Goal: Use online tool/utility: Utilize a website feature to perform a specific function

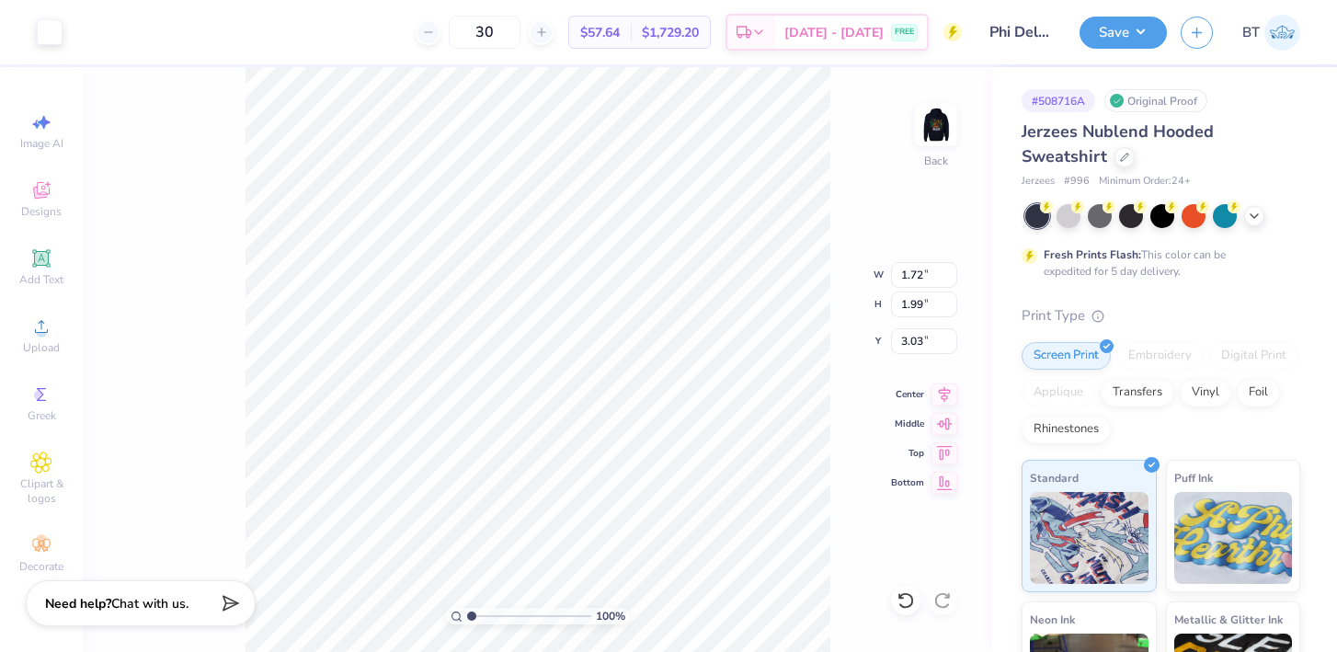
type input "0.99"
type input "0.80"
type input "5.41"
click at [44, 260] on icon at bounding box center [41, 258] width 14 height 14
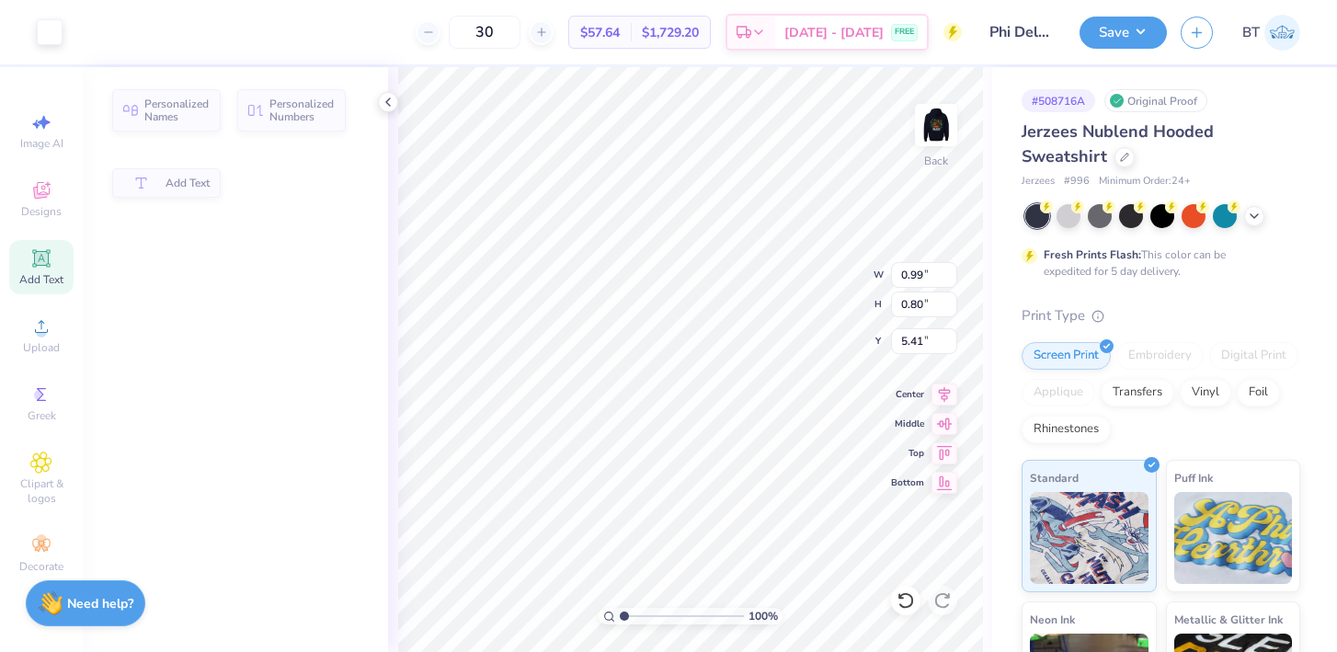
type input "6.88"
type input "1.99"
type input "7.00"
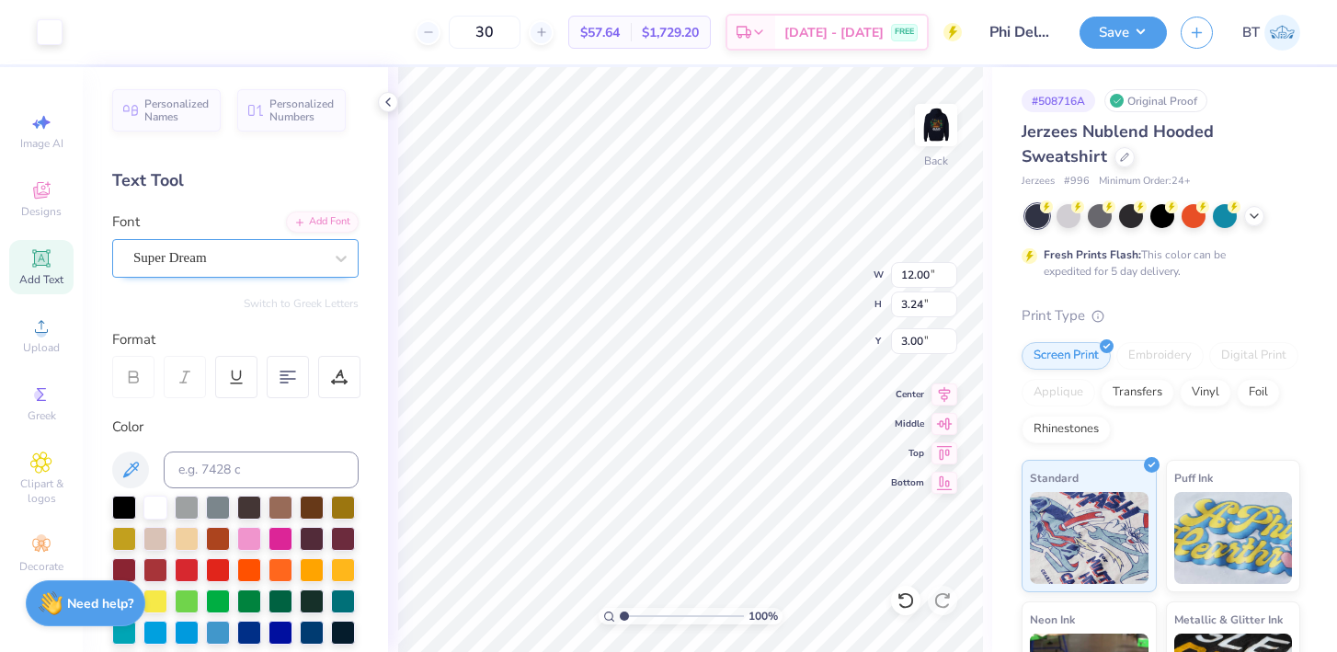
click at [273, 260] on div "Super Dream" at bounding box center [227, 258] width 193 height 29
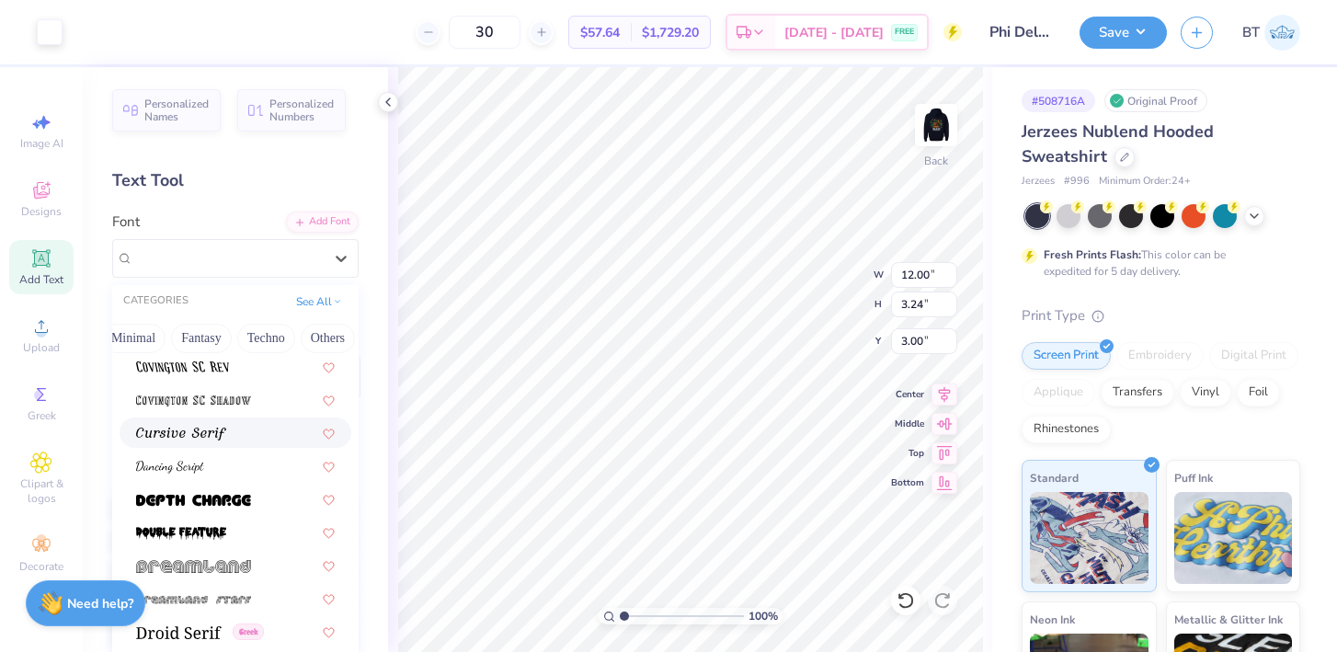
scroll to position [3050, 0]
click at [213, 425] on span at bounding box center [181, 431] width 90 height 19
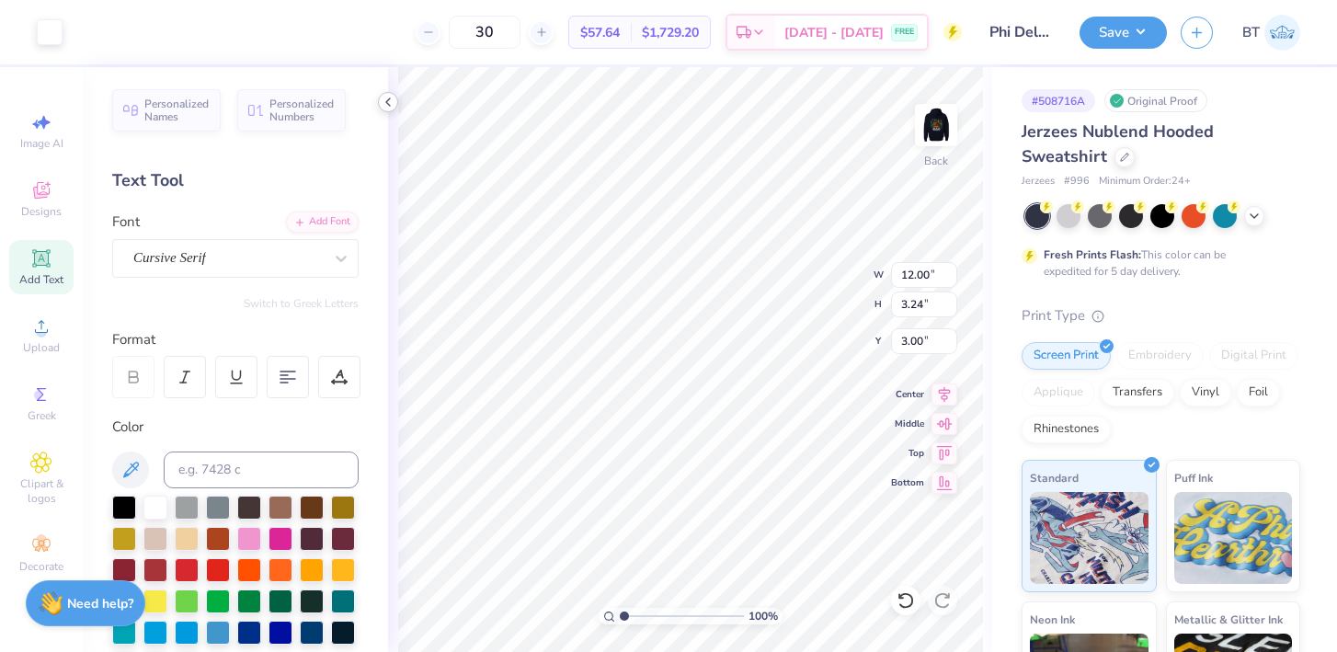
click at [383, 100] on icon at bounding box center [388, 102] width 15 height 15
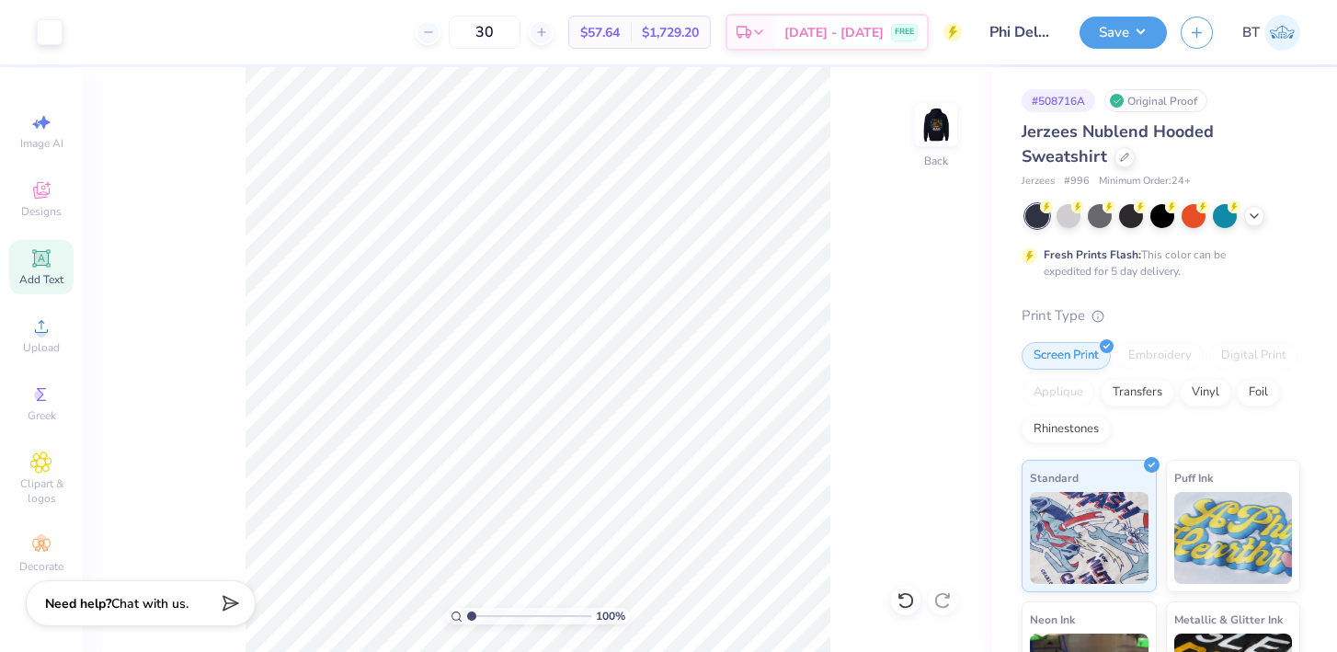
click at [43, 268] on icon at bounding box center [41, 258] width 22 height 22
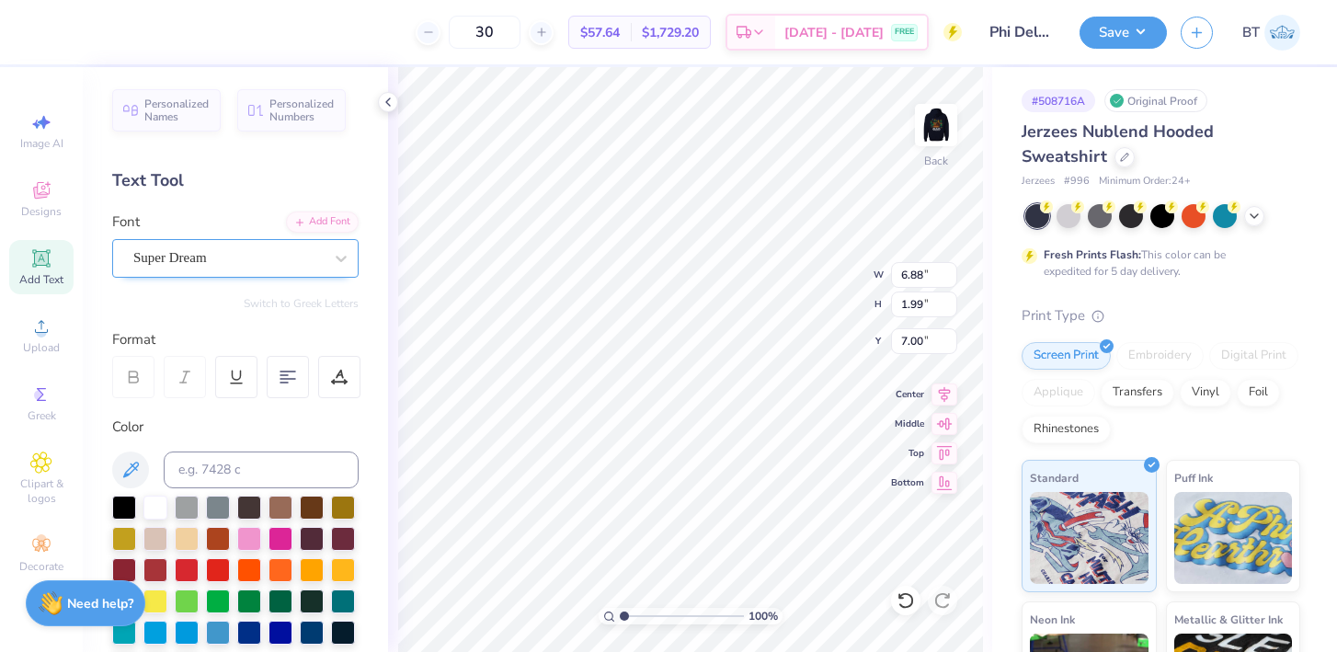
click at [227, 271] on div "Super Dream" at bounding box center [227, 258] width 193 height 29
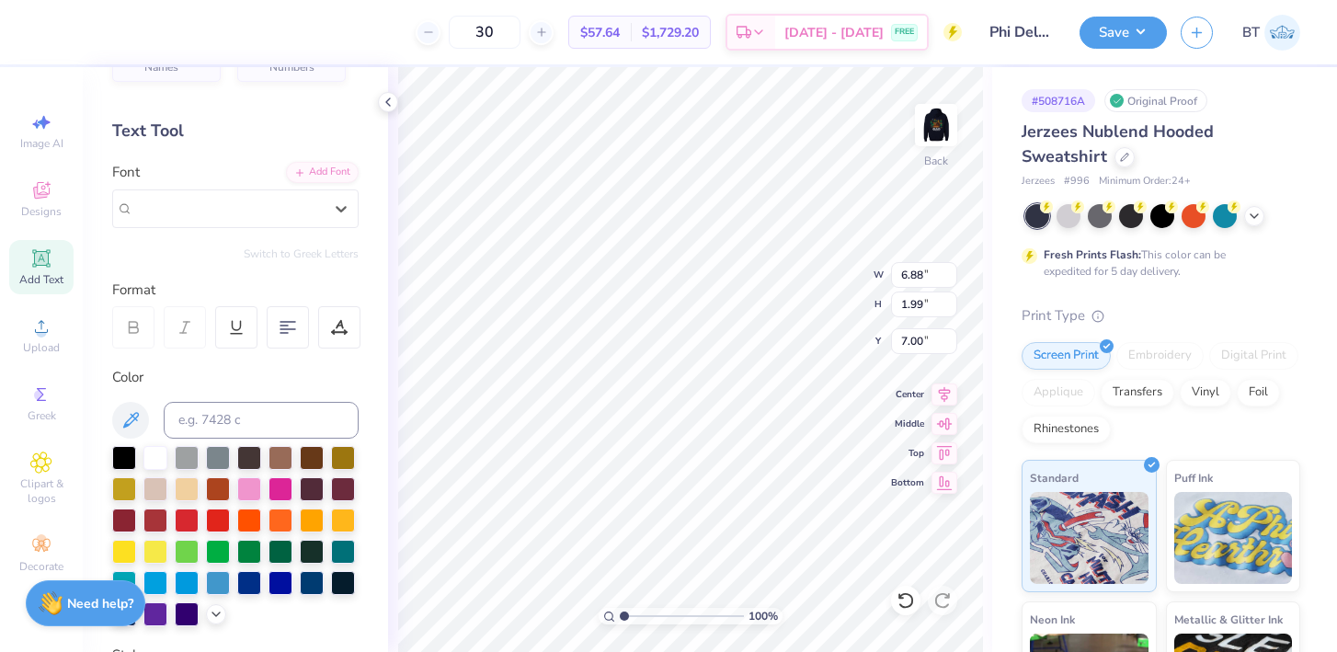
scroll to position [0, 0]
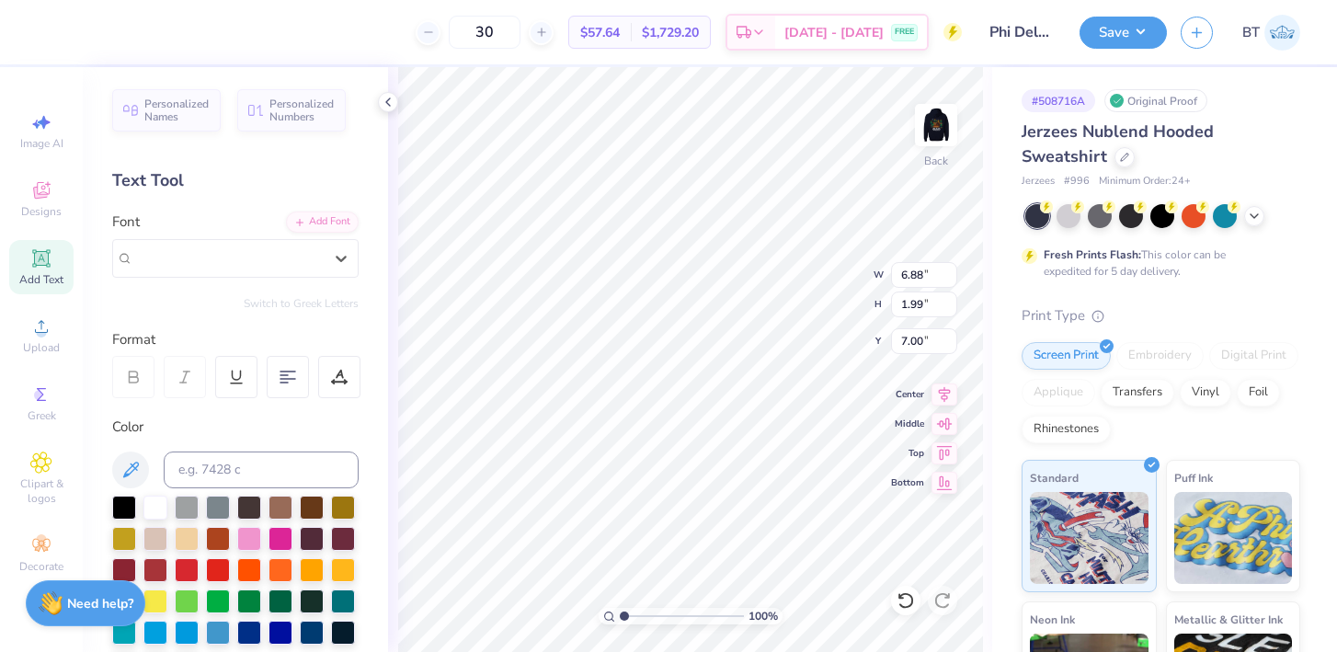
click at [209, 306] on div "Switch to Greek Letters" at bounding box center [235, 303] width 246 height 15
click at [248, 263] on div "Super Dream" at bounding box center [227, 258] width 193 height 29
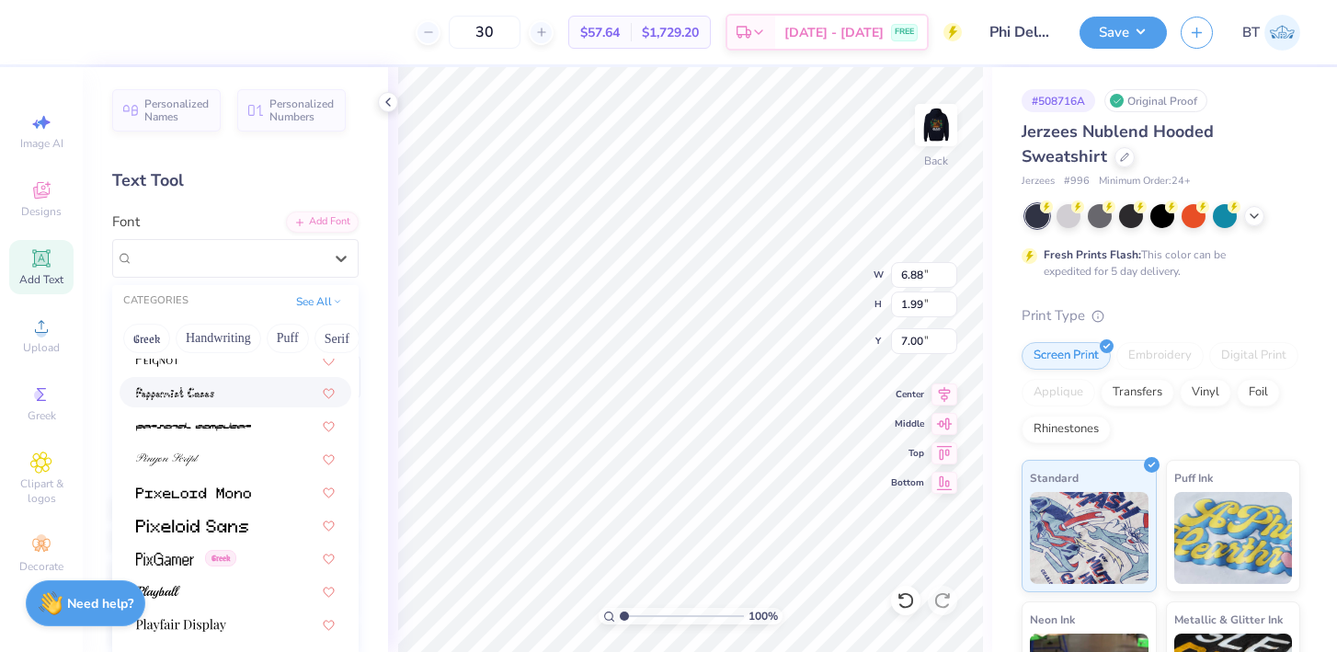
scroll to position [7648, 0]
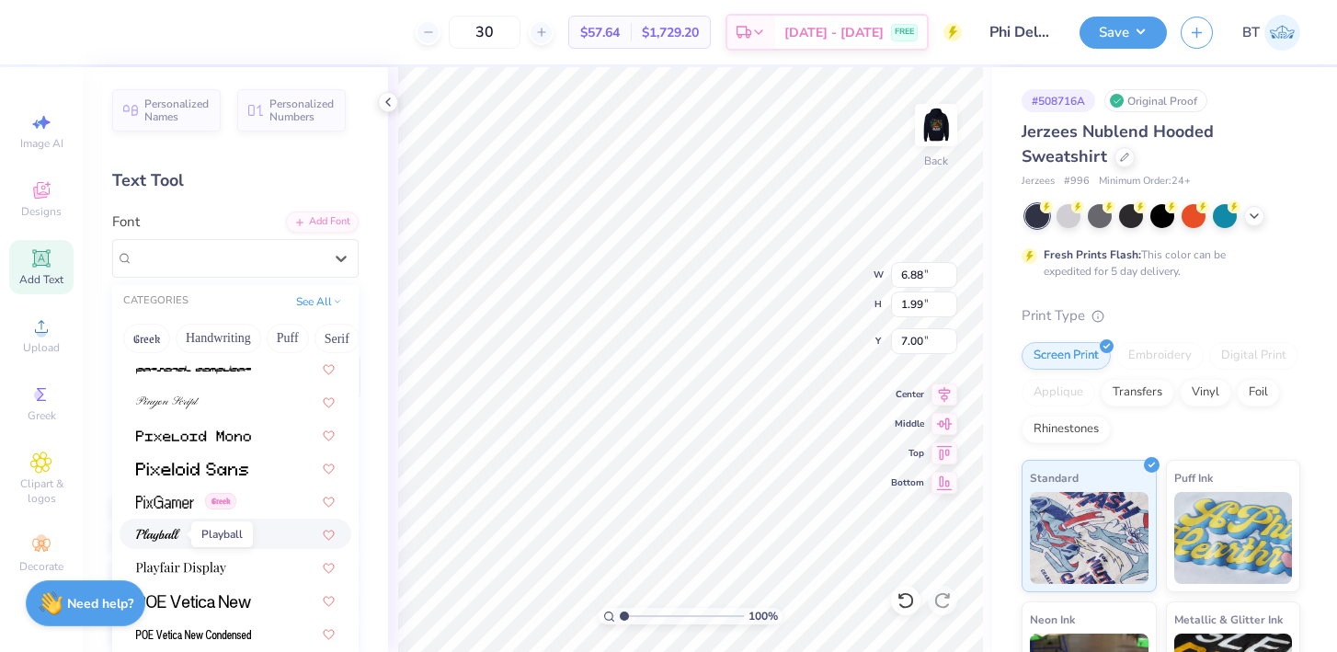
click at [173, 531] on img at bounding box center [158, 535] width 44 height 13
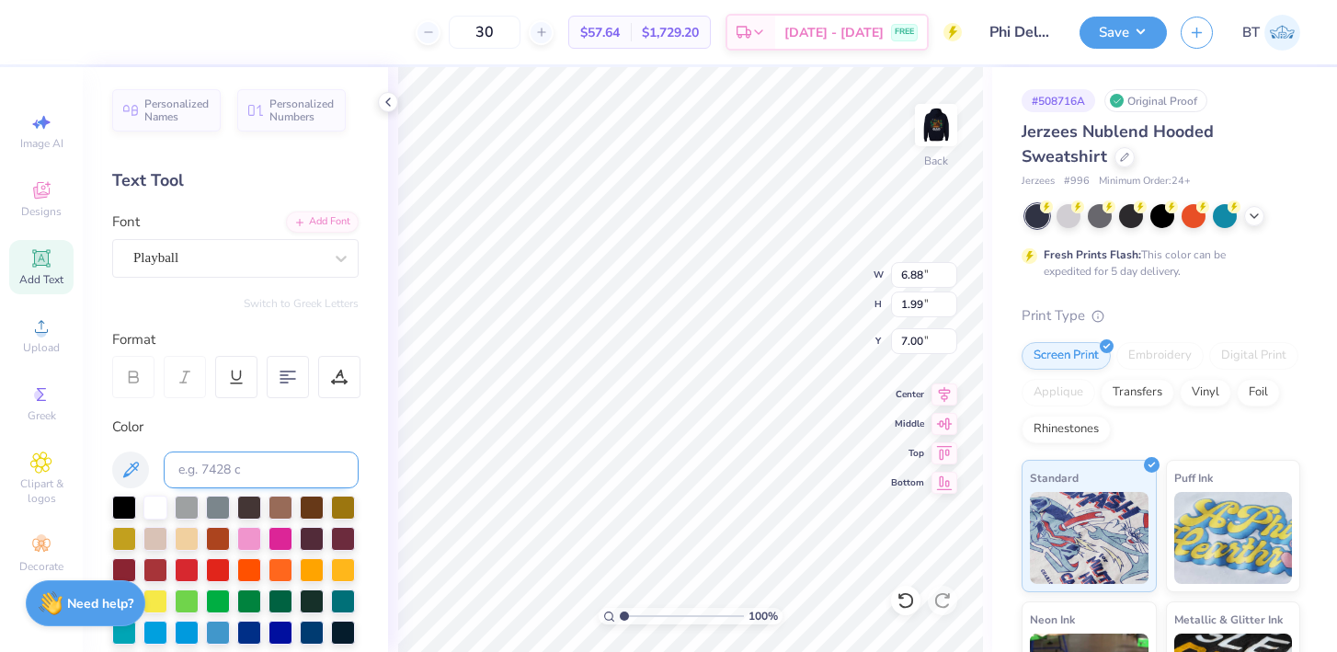
type input "7.78"
type input "2.09"
type input "6.96"
click at [136, 384] on icon at bounding box center [133, 377] width 17 height 17
click at [230, 254] on div "Playball" at bounding box center [227, 258] width 193 height 29
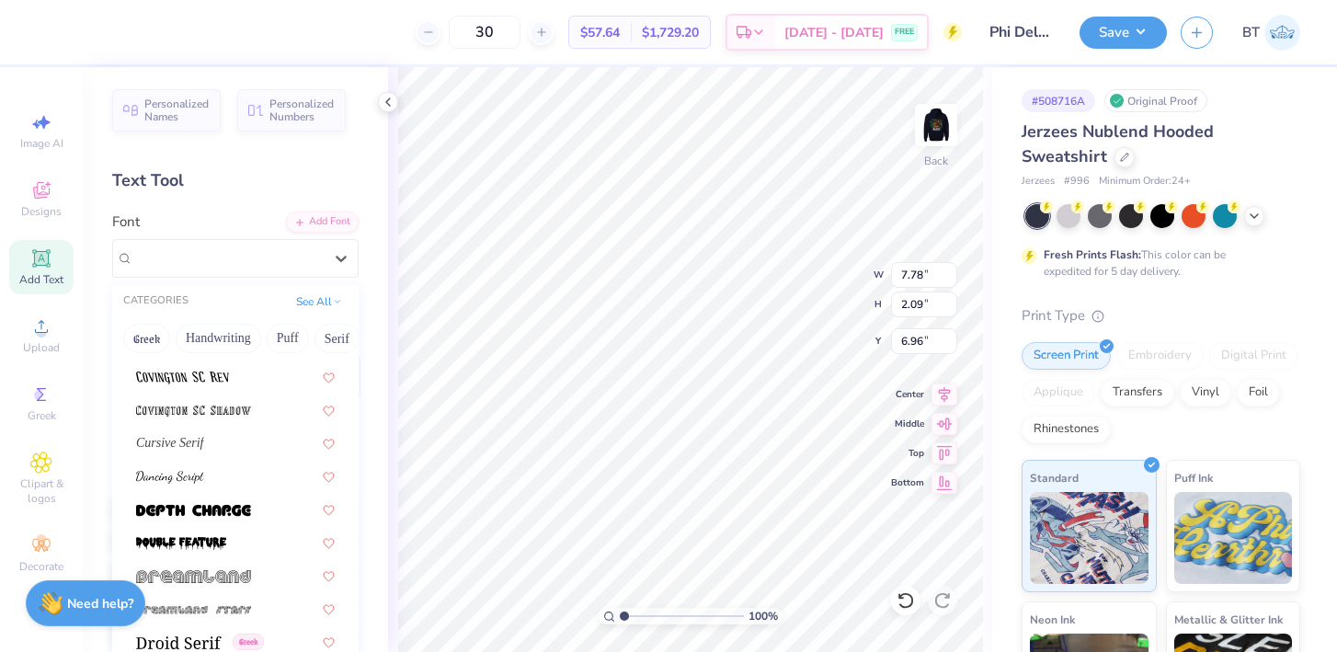
scroll to position [3036, 0]
click at [204, 451] on span "Cursive Serif" at bounding box center [170, 445] width 68 height 19
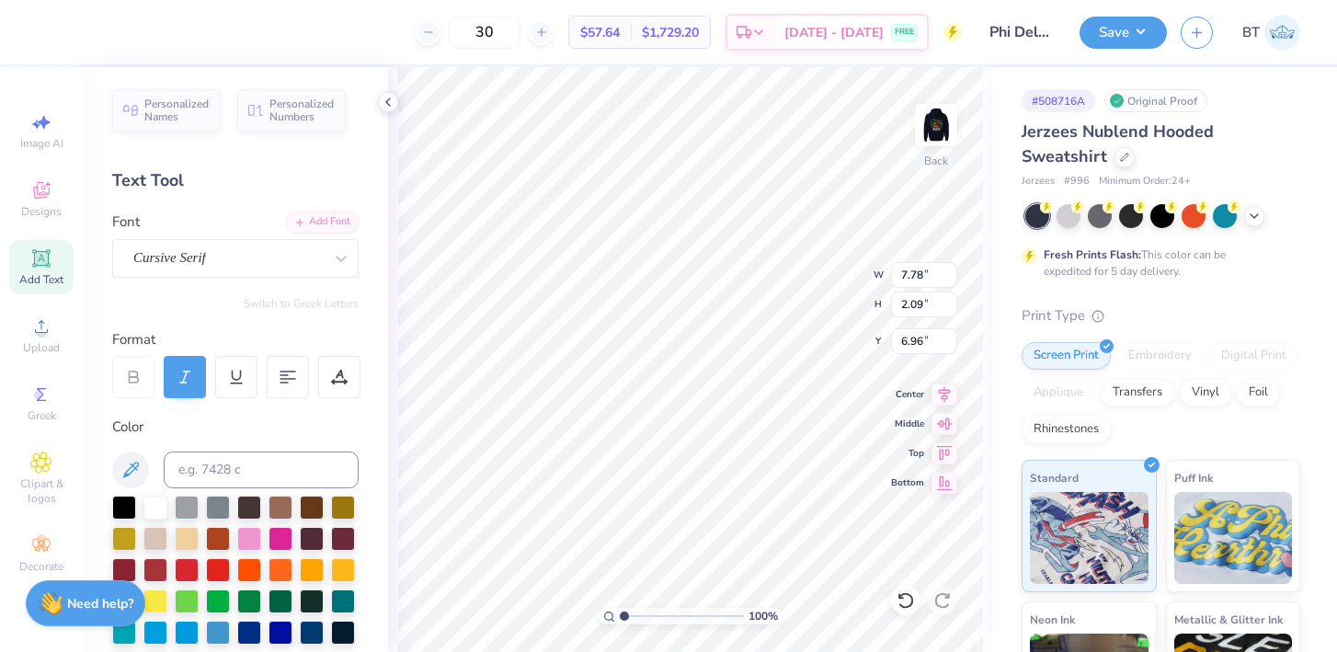
type input "6.78"
type input "2.15"
type input "6.92"
click at [210, 258] on div "Cursive Serif" at bounding box center [227, 258] width 193 height 29
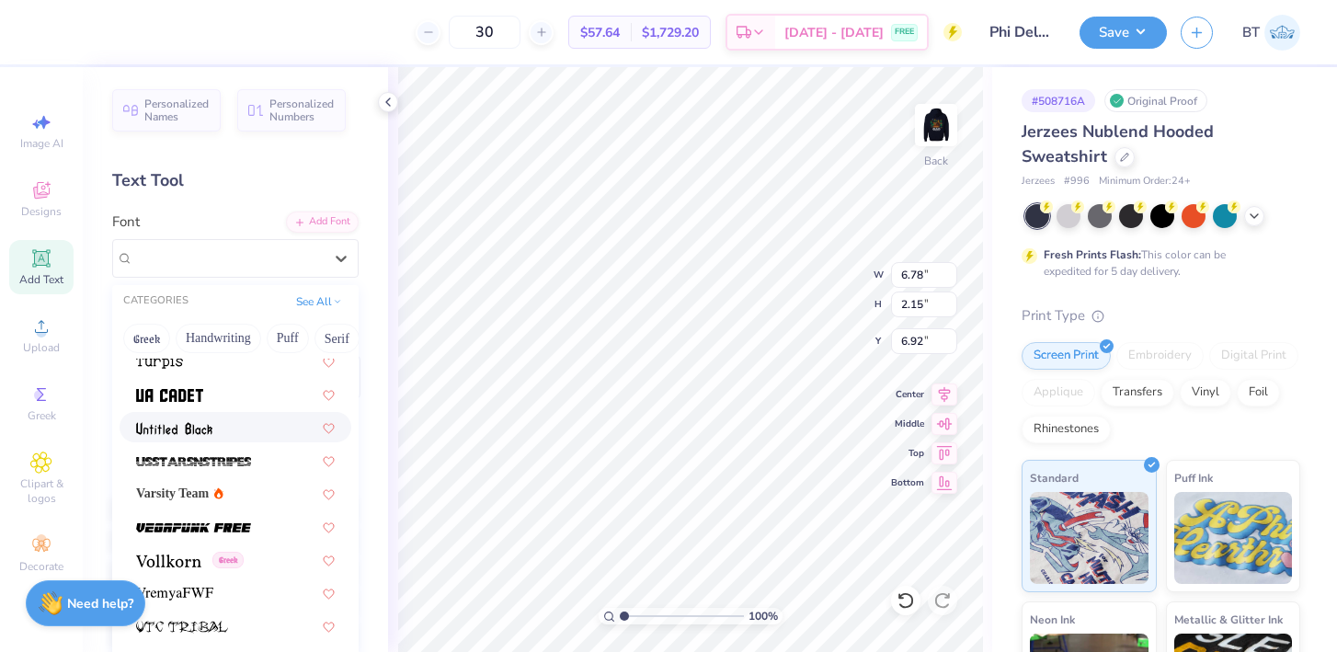
scroll to position [9762, 0]
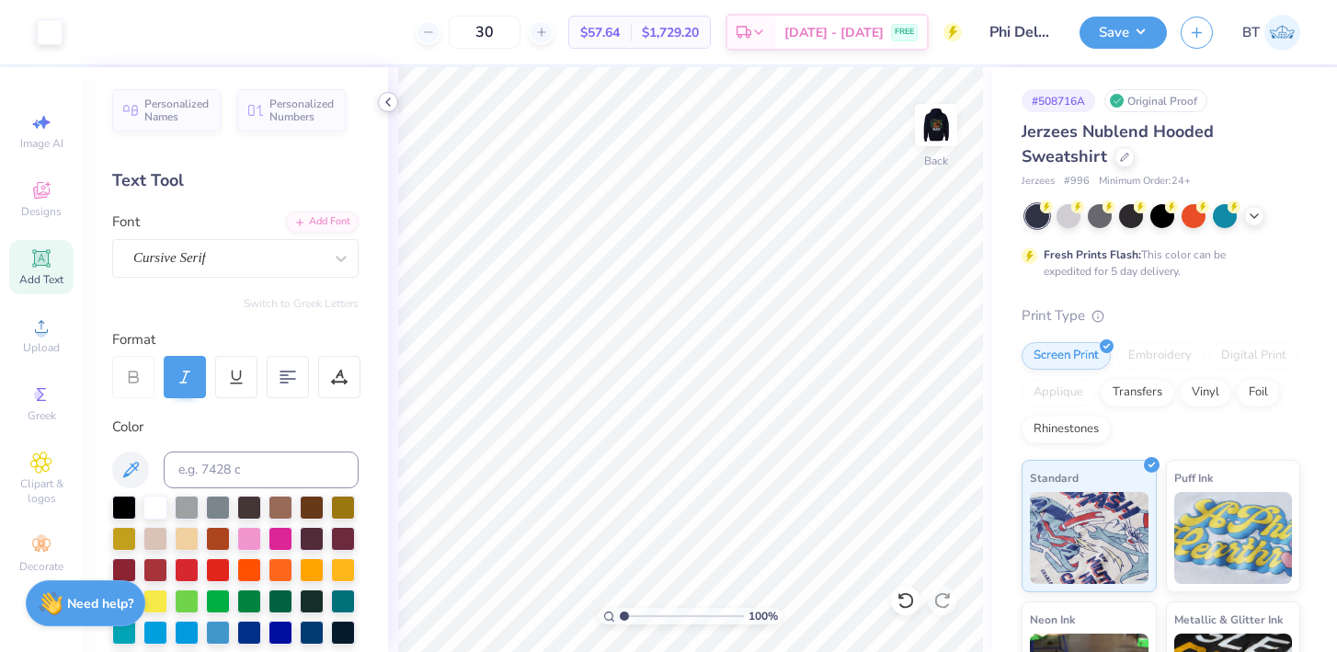
click at [383, 106] on icon at bounding box center [388, 102] width 15 height 15
